Goal: Task Accomplishment & Management: Manage account settings

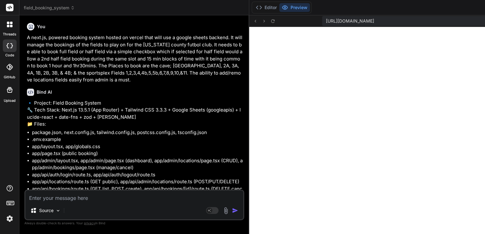
scroll to position [0, 711]
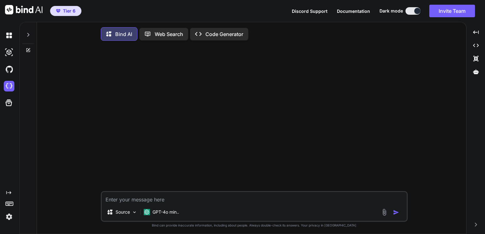
click at [9, 216] on img at bounding box center [9, 217] width 11 height 11
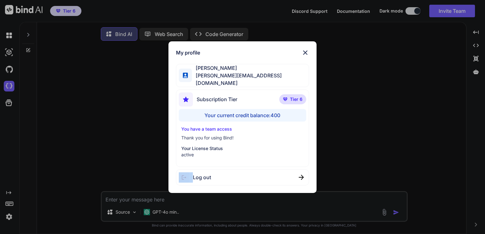
click at [9, 216] on div "My profile Tom Harty tom.hartymba@gmail.com Subscription Tier Tier 6 Your curre…" at bounding box center [242, 117] width 485 height 234
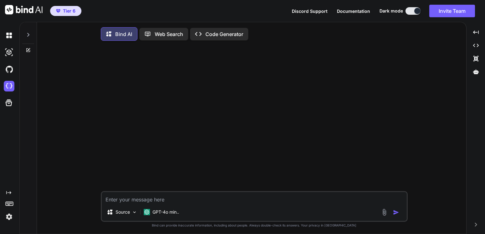
click at [9, 216] on img at bounding box center [9, 217] width 11 height 11
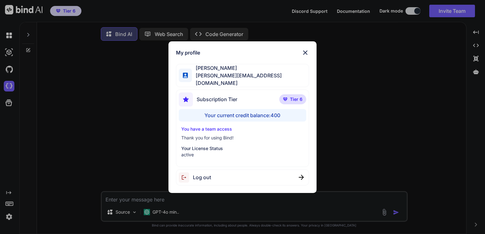
click at [229, 115] on div "Your current credit balance: 400" at bounding box center [243, 115] width 128 height 13
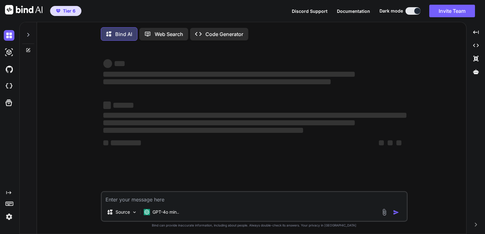
type textarea "x"
click at [8, 217] on img at bounding box center [9, 217] width 11 height 11
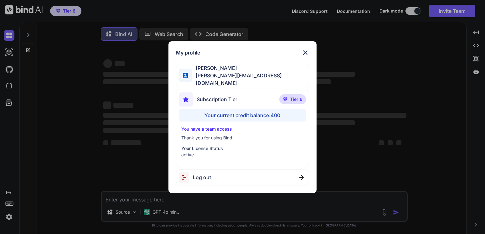
click at [304, 54] on img at bounding box center [306, 53] width 8 height 8
